Goal: Book appointment/travel/reservation

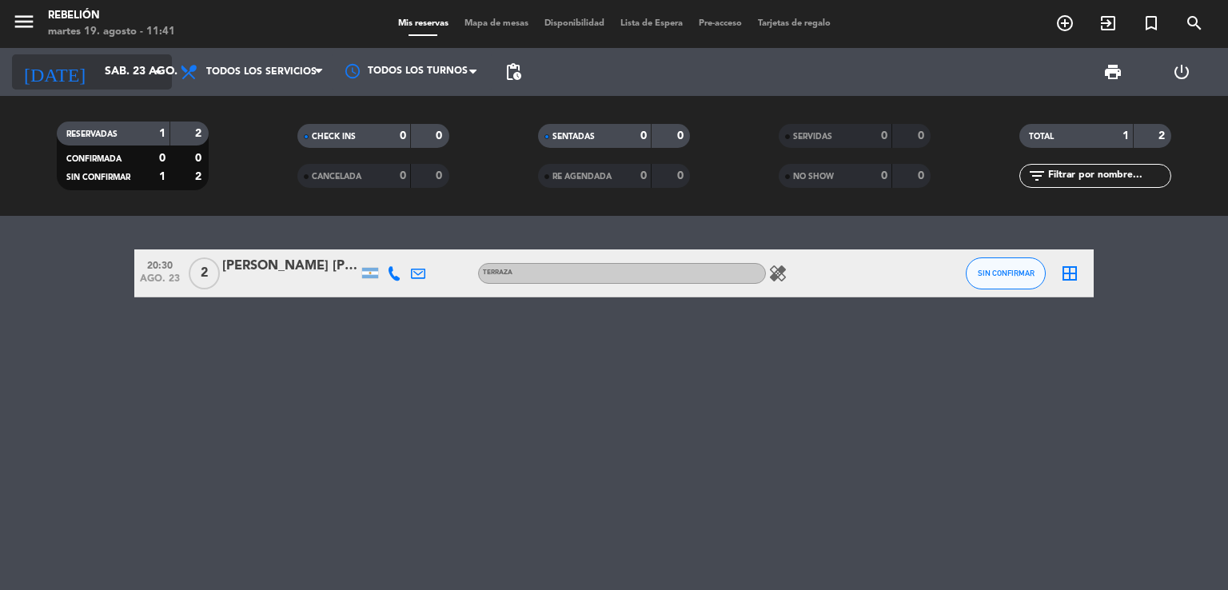
click at [116, 88] on div "[DATE] [DATE] arrow_drop_down" at bounding box center [92, 71] width 160 height 35
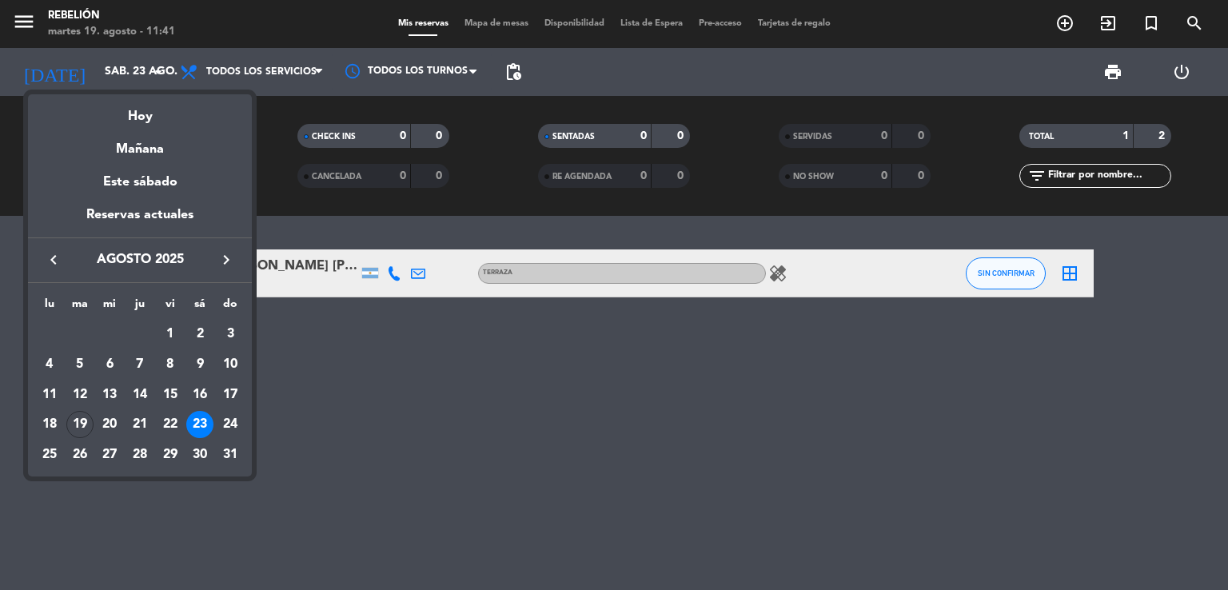
click at [86, 430] on div "19" at bounding box center [79, 424] width 27 height 27
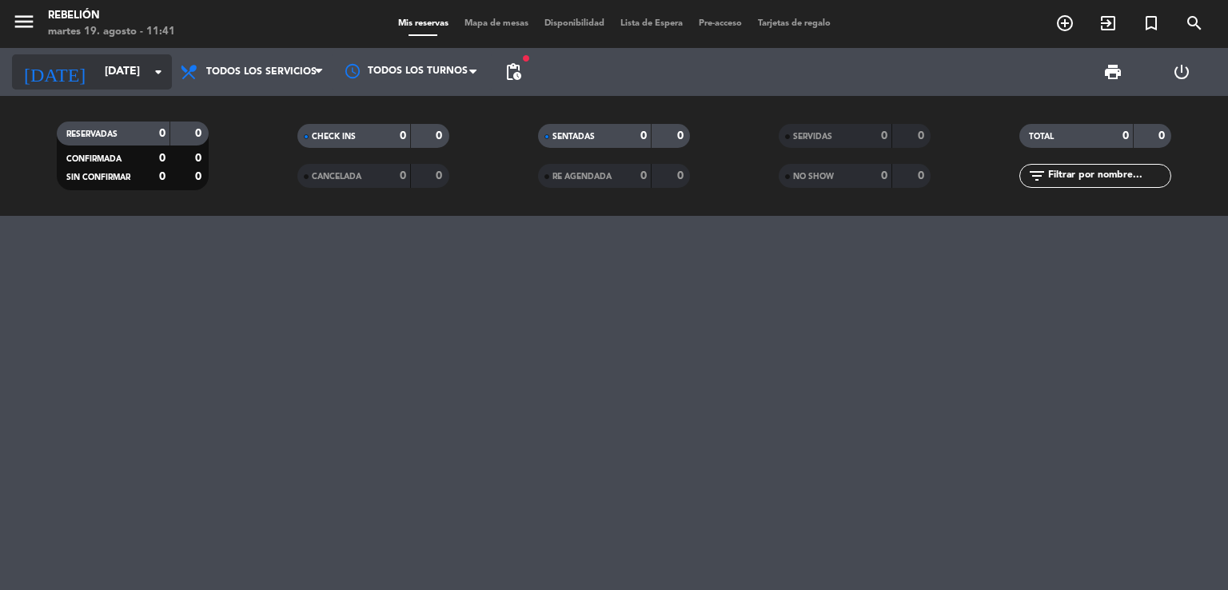
click at [102, 78] on input "[DATE]" at bounding box center [173, 72] width 152 height 29
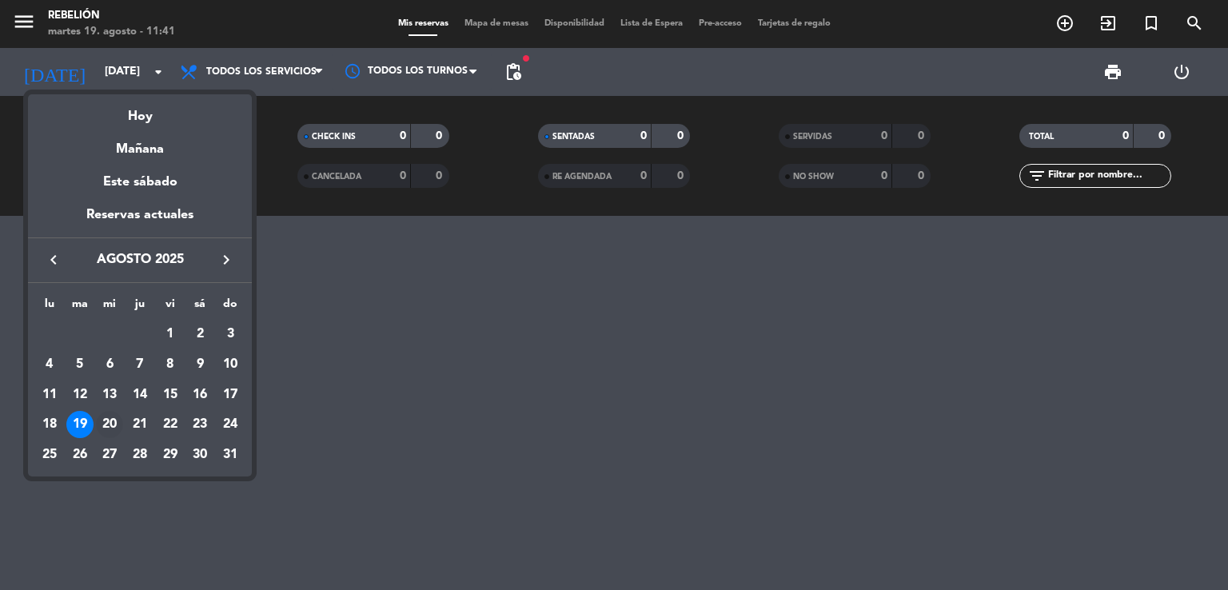
click at [113, 427] on div "20" at bounding box center [109, 424] width 27 height 27
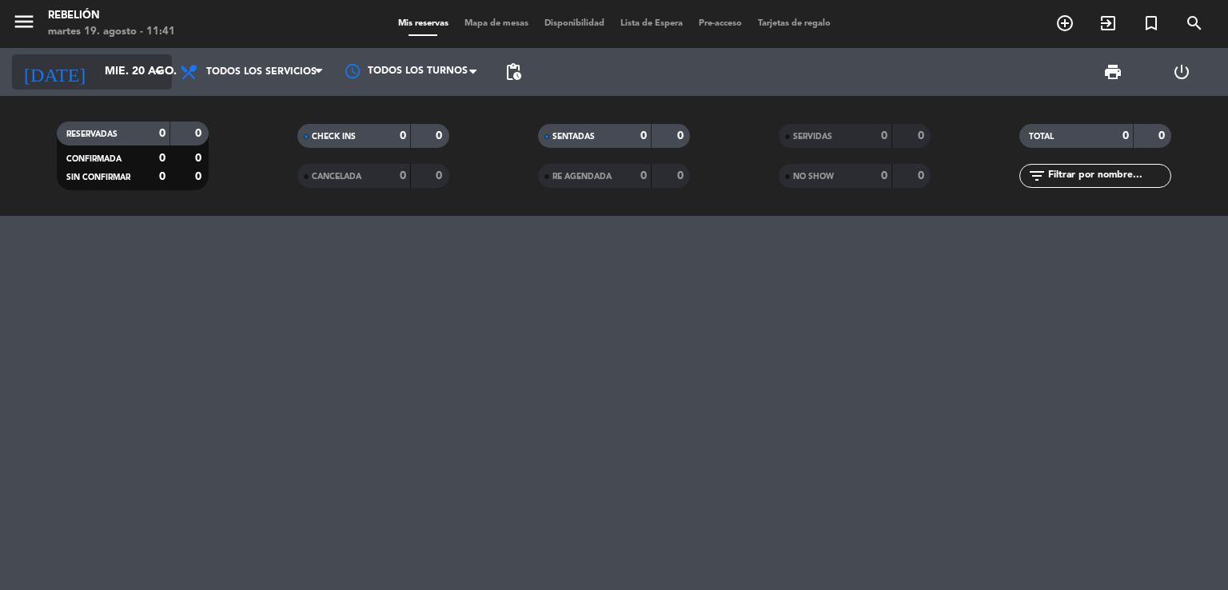
click at [100, 75] on input "mié. 20 ago." at bounding box center [173, 72] width 152 height 29
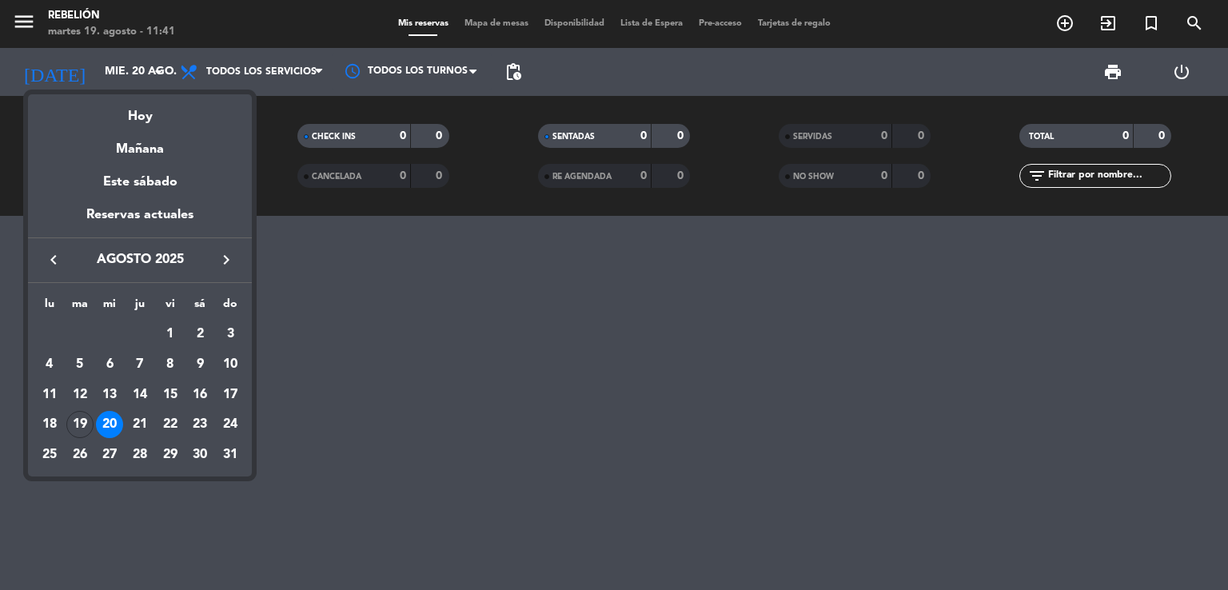
click at [146, 426] on div "21" at bounding box center [139, 424] width 27 height 27
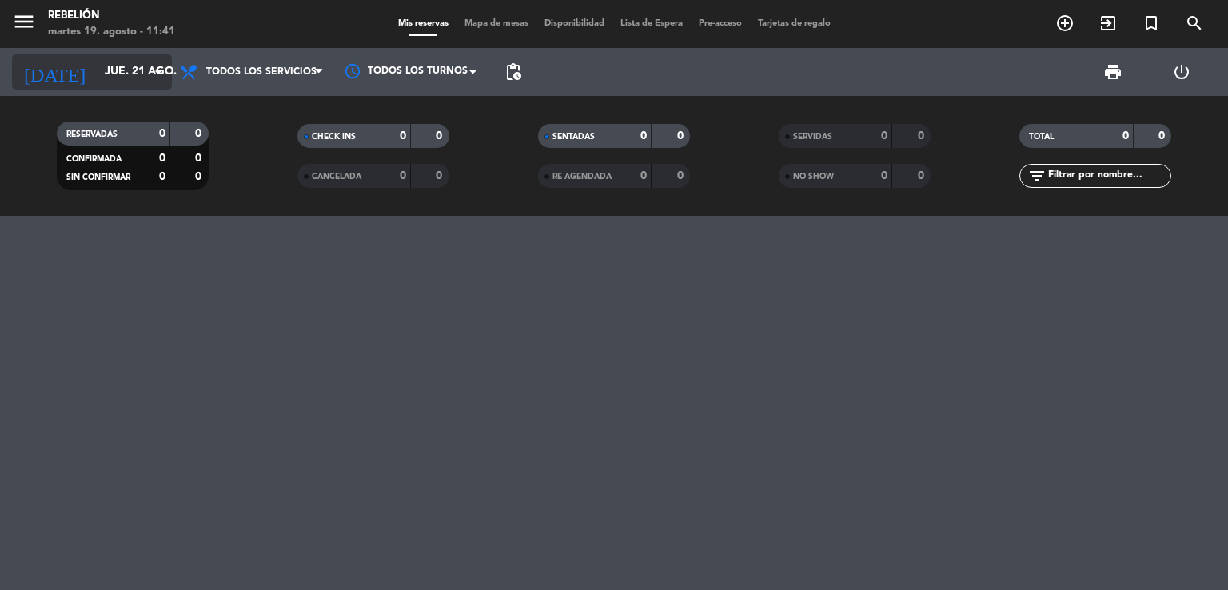
click at [98, 75] on input "jue. 21 ago." at bounding box center [173, 72] width 152 height 29
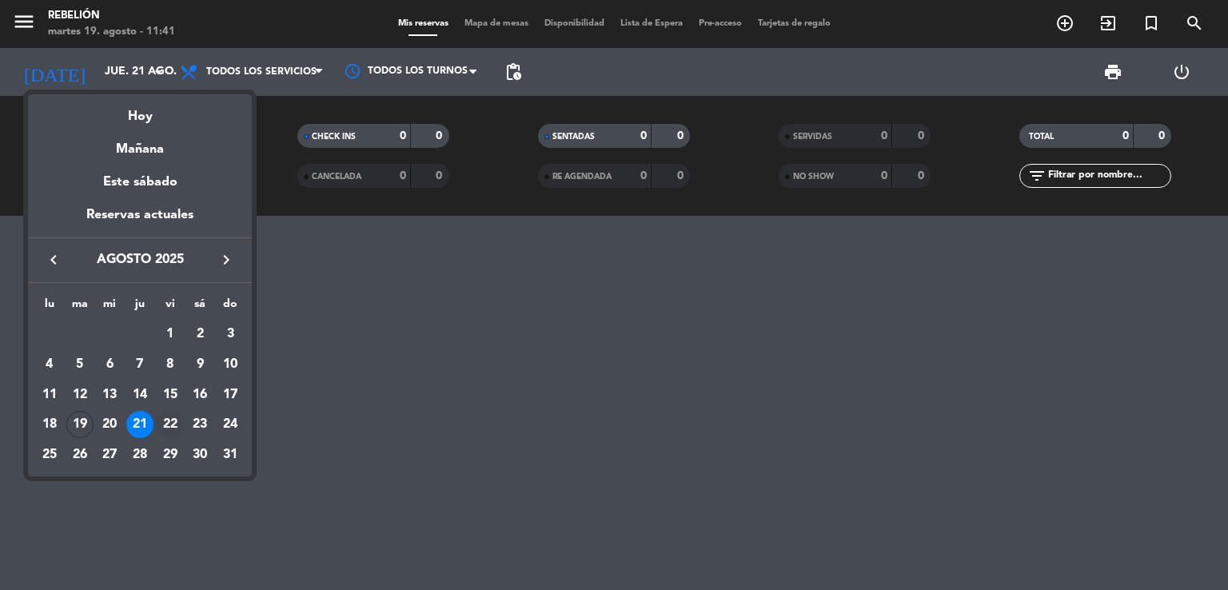
click at [172, 421] on div "22" at bounding box center [170, 424] width 27 height 27
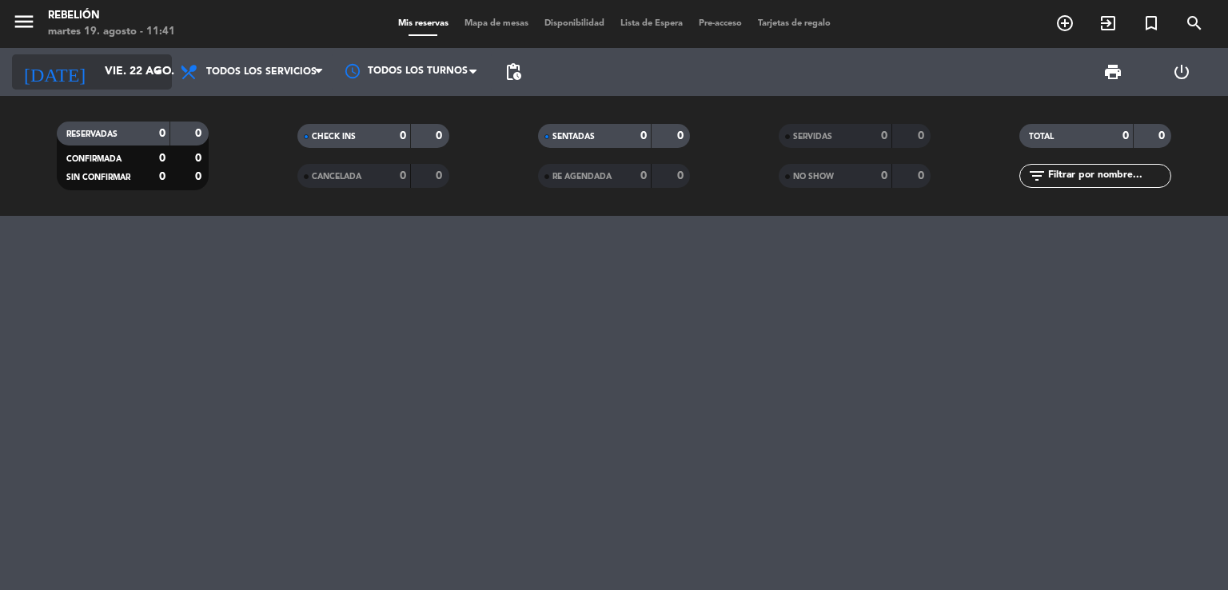
click at [97, 71] on input "vie. 22 ago." at bounding box center [173, 72] width 152 height 29
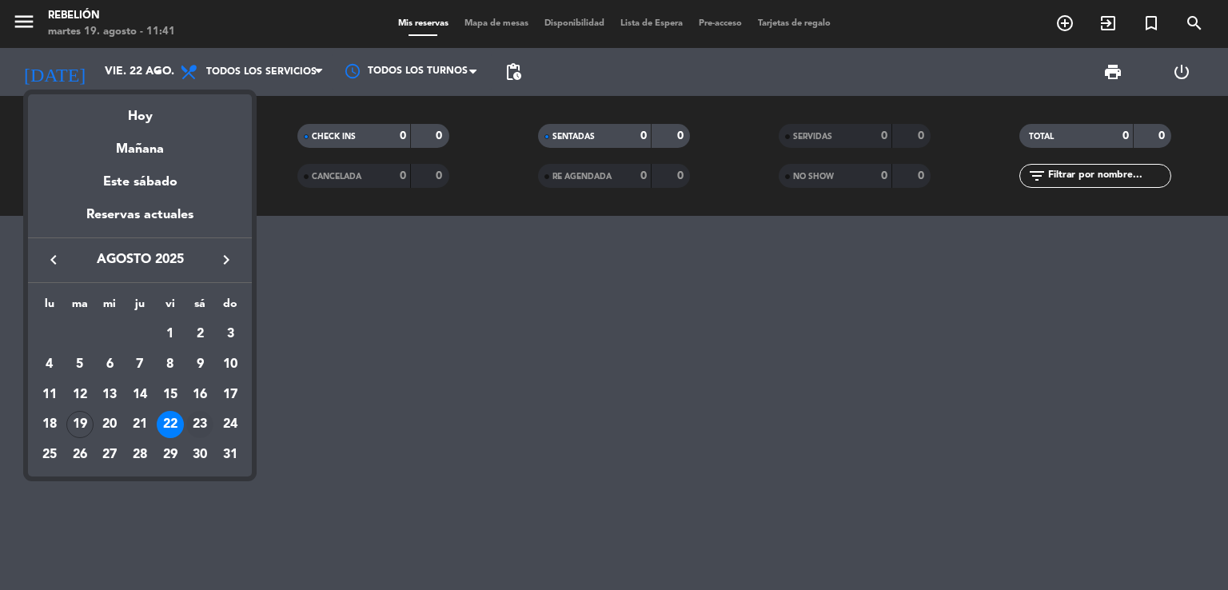
click at [200, 419] on div "23" at bounding box center [199, 424] width 27 height 27
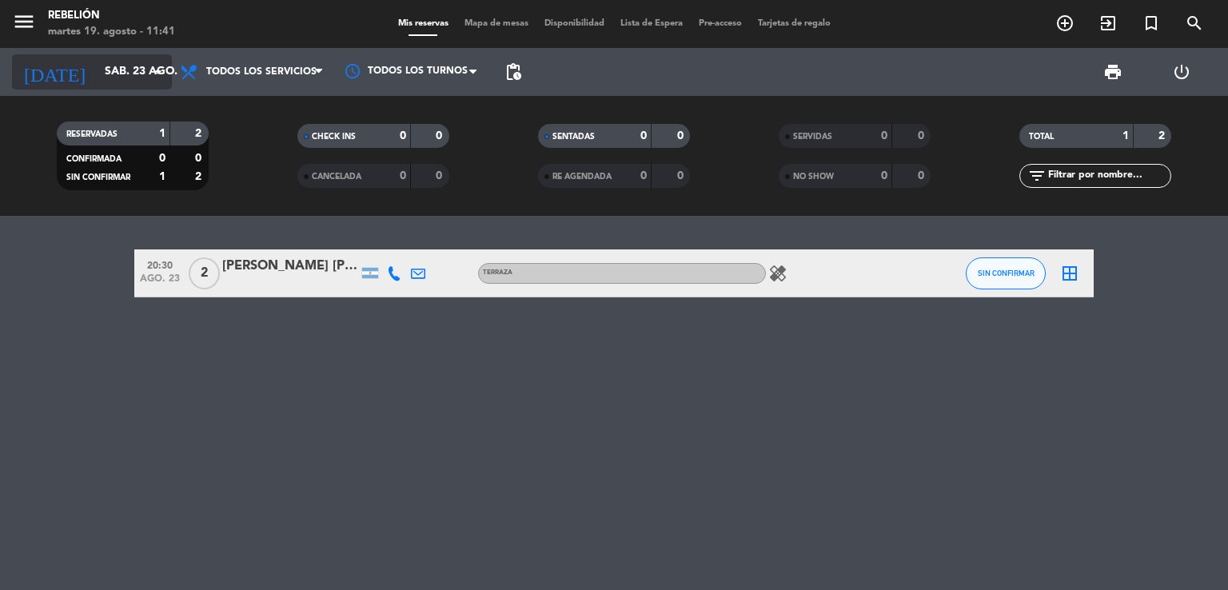
click at [110, 78] on input "sáb. 23 ago." at bounding box center [173, 72] width 152 height 29
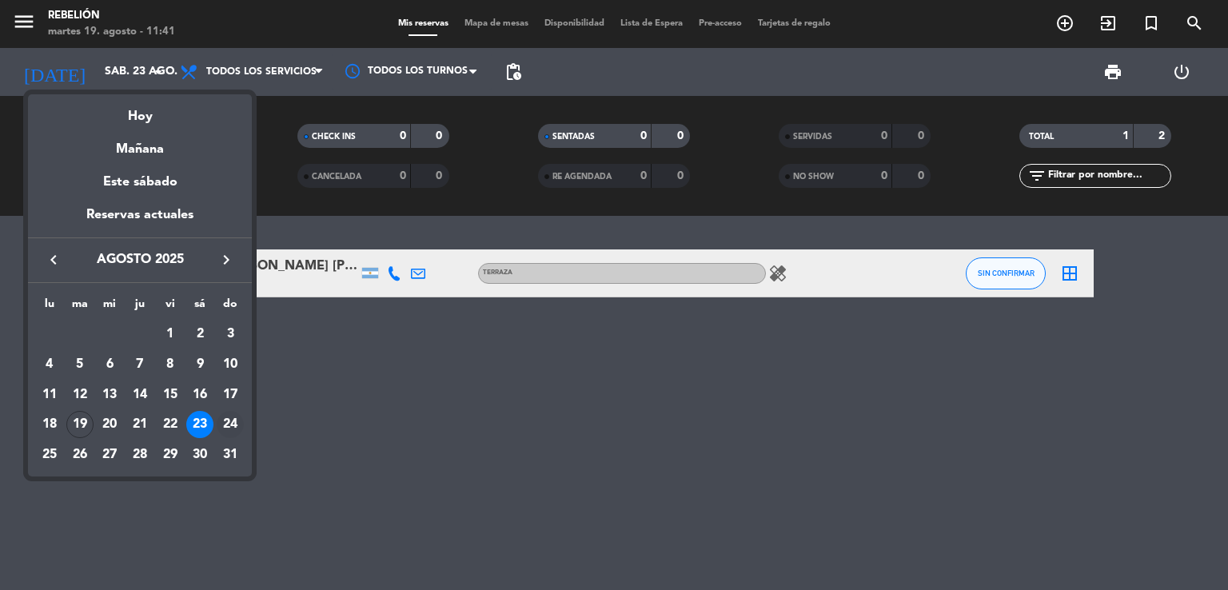
click at [232, 425] on div "24" at bounding box center [230, 424] width 27 height 27
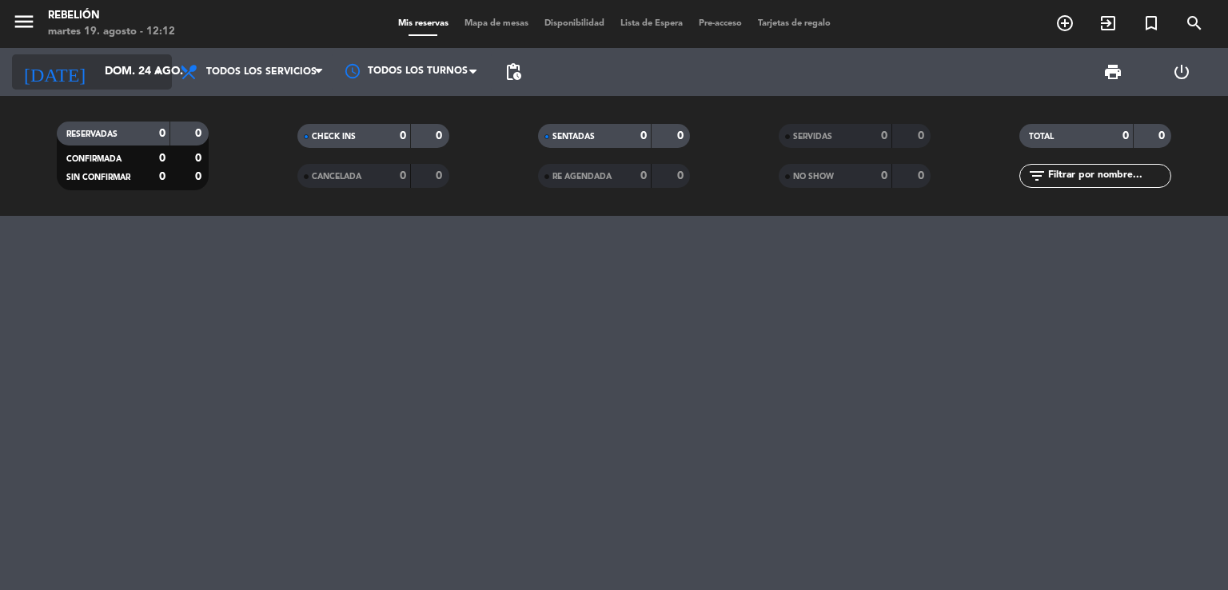
click at [141, 62] on input "dom. 24 ago." at bounding box center [173, 72] width 152 height 29
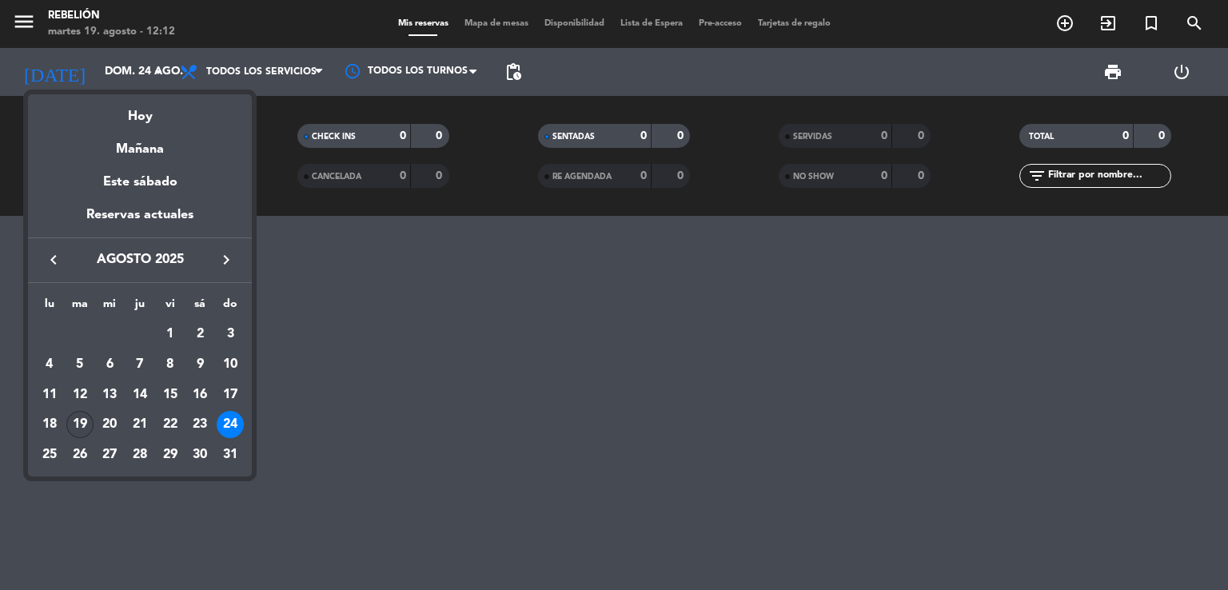
click at [90, 428] on div "19" at bounding box center [79, 424] width 27 height 27
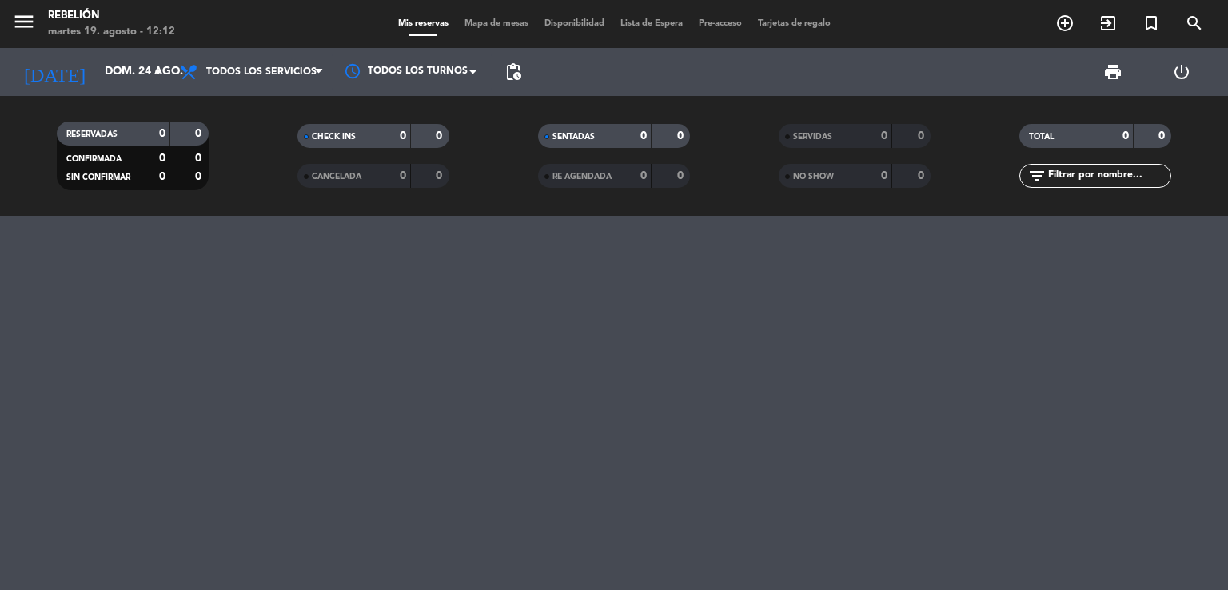
type input "[DATE]"
drag, startPoint x: 515, startPoint y: 44, endPoint x: 508, endPoint y: 72, distance: 28.7
click at [515, 51] on div "menu Rebelión [DATE] 19. agosto - 12:12 Mis reservas Mapa de mesas Disponibilid…" at bounding box center [614, 108] width 1228 height 216
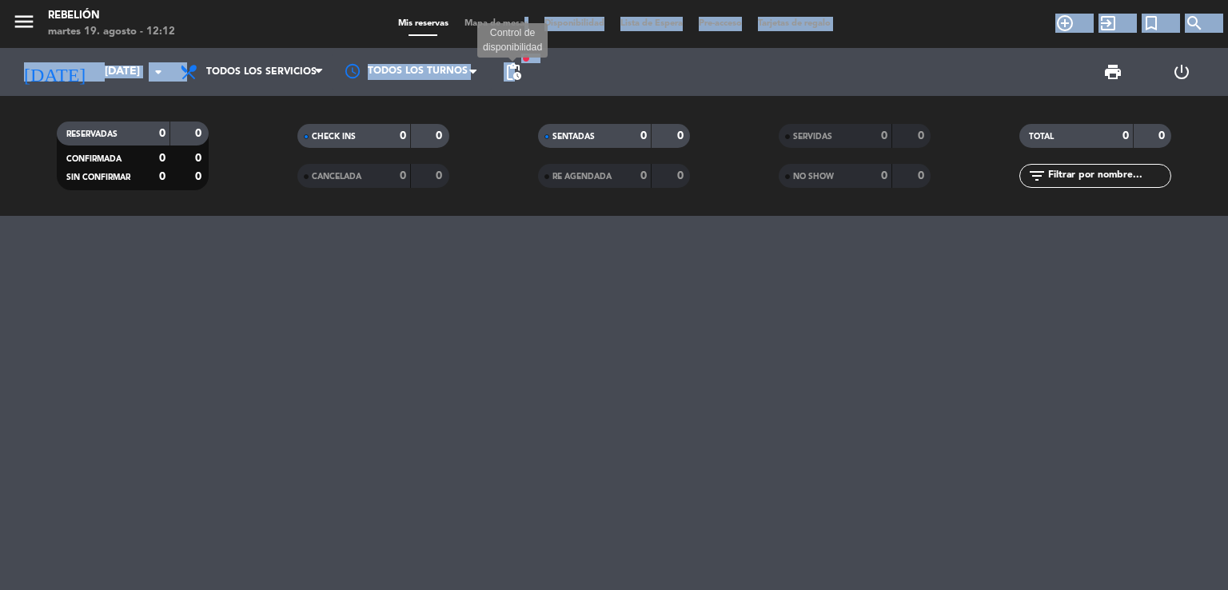
click at [508, 73] on span "pending_actions" at bounding box center [513, 71] width 19 height 19
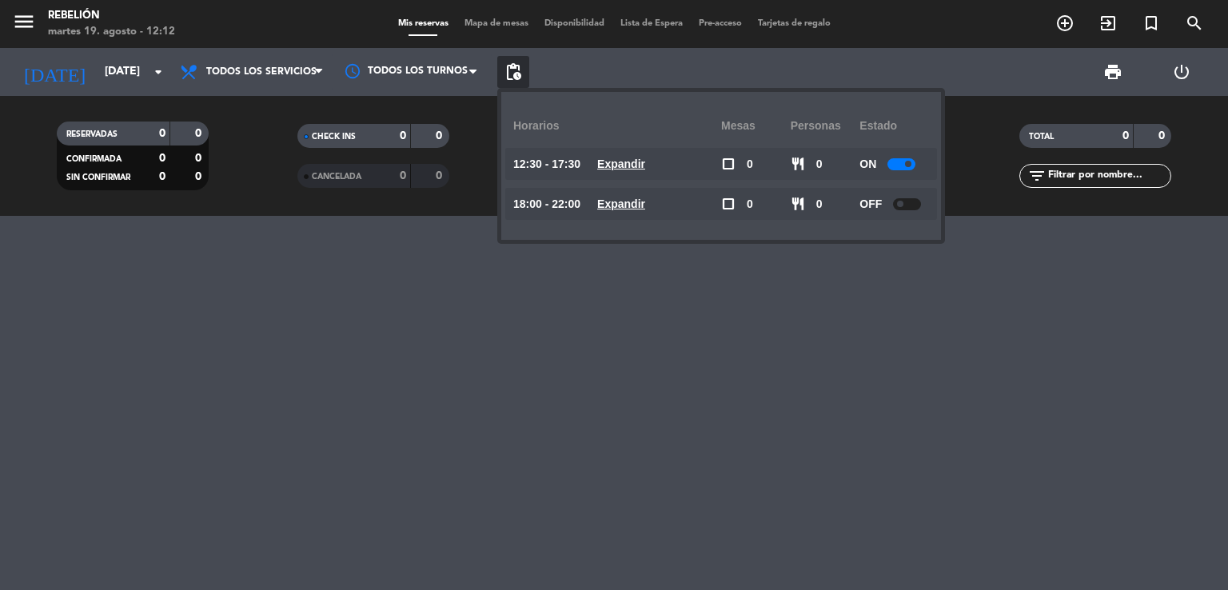
click at [875, 367] on div at bounding box center [614, 403] width 1228 height 374
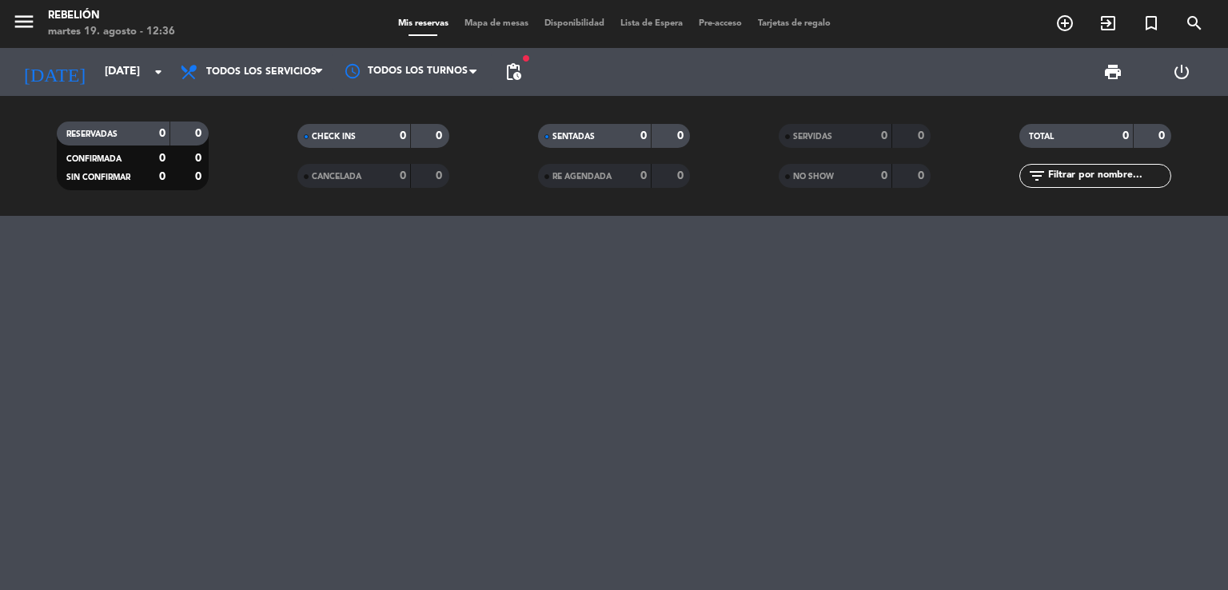
click at [508, 31] on div "menu Rebelión [DATE] 19. agosto - 12:36 Mis reservas Mapa de mesas Disponibilid…" at bounding box center [614, 24] width 1228 height 48
click at [508, 26] on span "Mapa de mesas" at bounding box center [496, 23] width 80 height 9
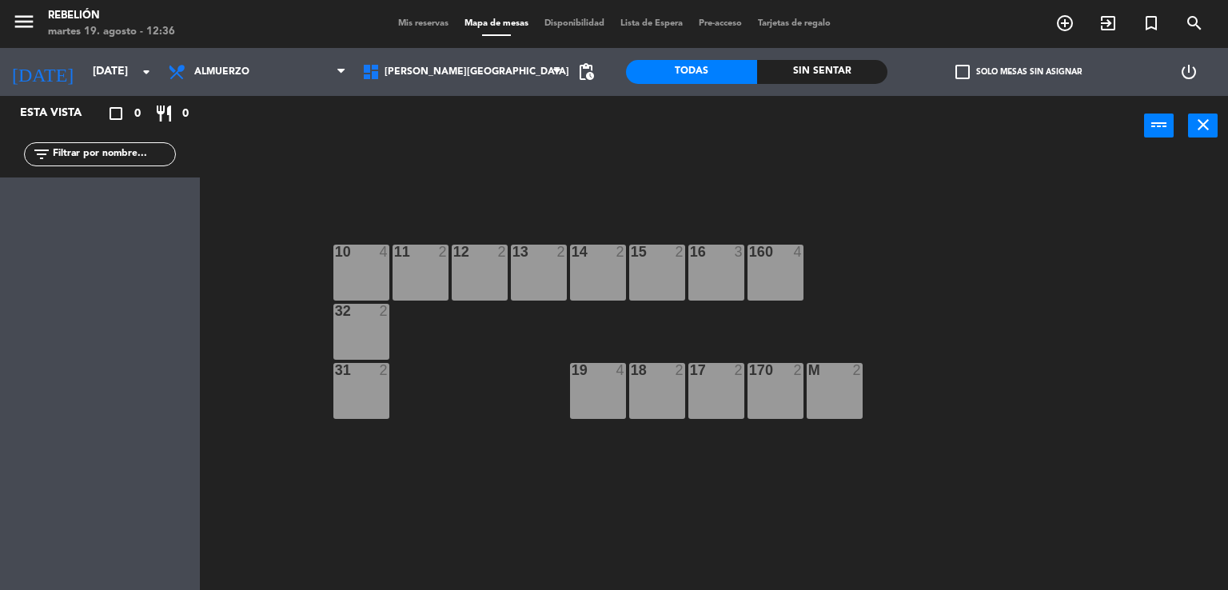
click at [678, 31] on div "menu Rebelión [DATE] 19. agosto - 12:36 Mis reservas Mapa de mesas Disponibilid…" at bounding box center [614, 24] width 1228 height 48
click at [677, 31] on div "menu Rebelión [DATE] 19. agosto - 12:36 Mis reservas Mapa de mesas Disponibilid…" at bounding box center [614, 24] width 1228 height 48
click at [675, 26] on span "Lista de Espera" at bounding box center [651, 23] width 78 height 9
